Goal: Use online tool/utility: Utilize a website feature to perform a specific function

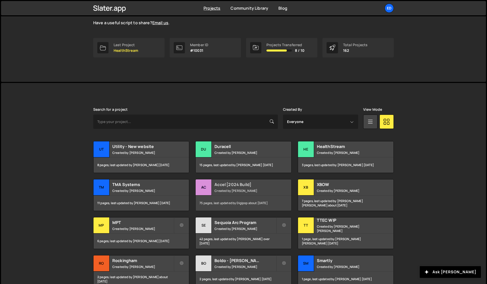
scroll to position [70, 0]
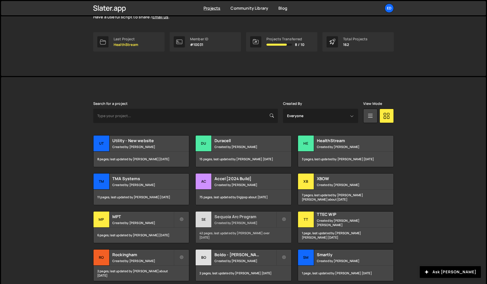
click at [242, 220] on div "Sequoia Arc Program Created by [PERSON_NAME]" at bounding box center [244, 219] width 96 height 16
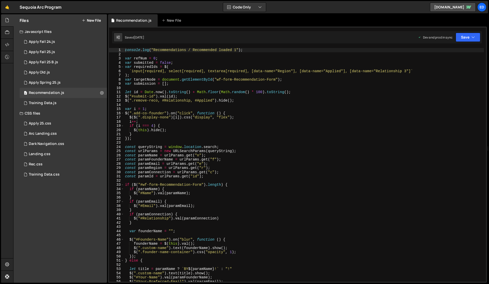
scroll to position [201, 0]
click at [4, 47] on div at bounding box center [7, 45] width 12 height 12
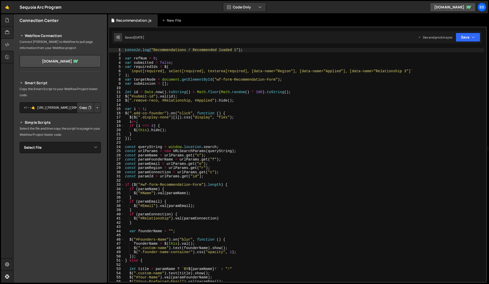
click at [96, 108] on button "Button group with nested dropdown" at bounding box center [97, 107] width 7 height 11
click at [75, 124] on link "Copy Production Script" at bounding box center [76, 124] width 50 height 7
click at [138, 137] on div "console . log ( "Recommendations / Recommended loaded 1" ) ; var refNum = 0 ; v…" at bounding box center [304, 169] width 360 height 242
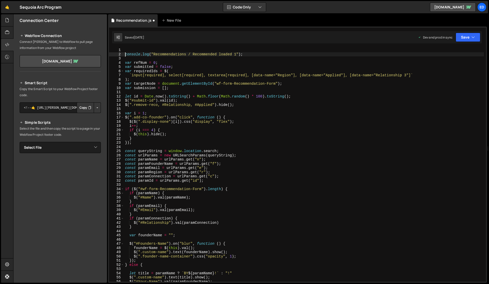
type textarea "console.log("Recommendations / Recommended loaded 1");"
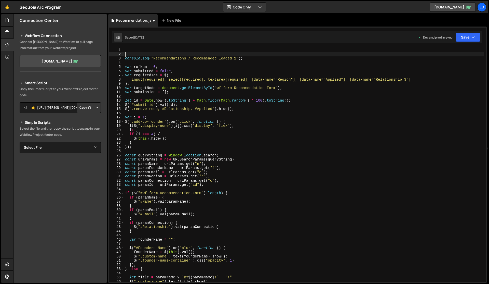
paste textarea "<script src="[URL][DOMAIN_NAME][PERSON_NAME][PERSON_NAME]"></script>"
type textarea "<script src="[URL][DOMAIN_NAME][PERSON_NAME][PERSON_NAME]"></script>"
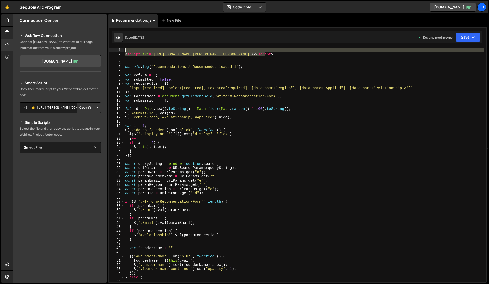
drag, startPoint x: 271, startPoint y: 55, endPoint x: 228, endPoint y: 44, distance: 44.8
click at [228, 44] on div "1 2 3 4 5 6 7 8 9 10 11 12 13 14 15 16 17 18 19 20 21 22 23 24 25 26 27 28 29 3…" at bounding box center [297, 155] width 379 height 256
type textarea "<script src="[URL][DOMAIN_NAME][PERSON_NAME][PERSON_NAME]"></script>"
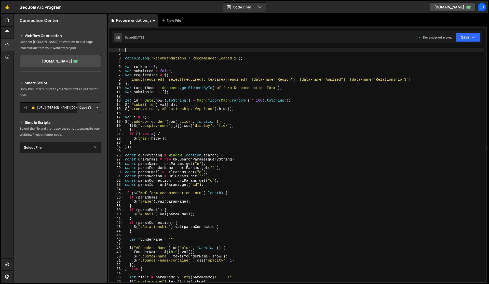
type textarea "console.log("Recommendations / Recommended loaded 1");"
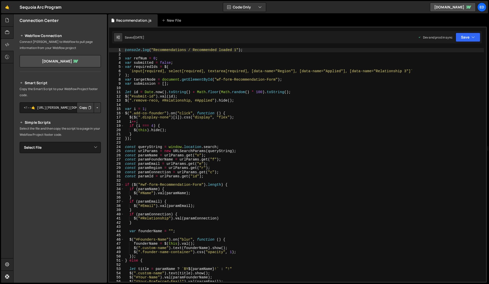
click at [98, 109] on button "Button group with nested dropdown" at bounding box center [97, 107] width 7 height 11
click at [9, 21] on icon at bounding box center [7, 20] width 4 height 6
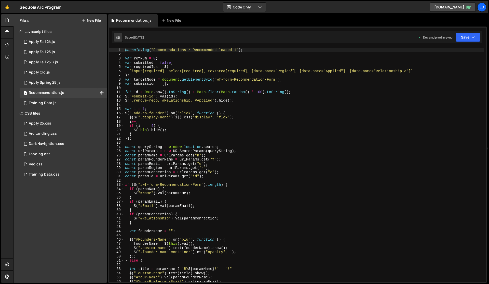
click at [94, 19] on button "New File" at bounding box center [91, 20] width 19 height 4
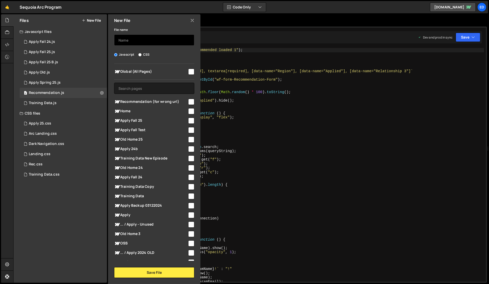
click at [126, 41] on input "text" at bounding box center [154, 39] width 80 height 11
type input "header"
click at [191, 20] on icon at bounding box center [192, 21] width 4 height 6
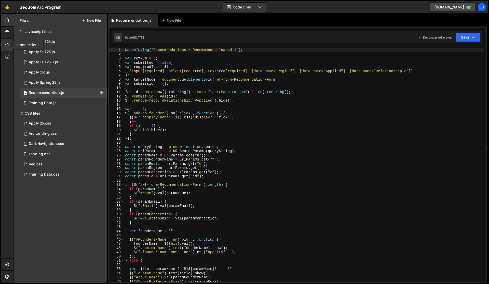
click at [7, 46] on icon at bounding box center [7, 45] width 4 height 6
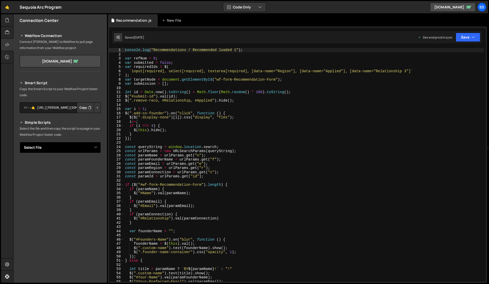
click at [48, 148] on select "Select File Apply Fall 24.js Apply Fall 25.js Apply Fall 25 B.js Apply Old.js A…" at bounding box center [60, 147] width 81 height 11
select select "16470"
click at [94, 166] on button "Button group with nested dropdown" at bounding box center [97, 164] width 7 height 11
